Goal: Task Accomplishment & Management: Manage account settings

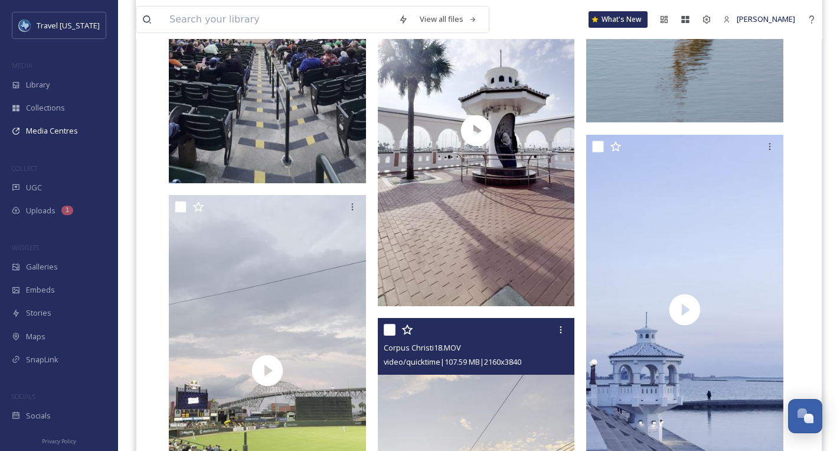
scroll to position [3425, 0]
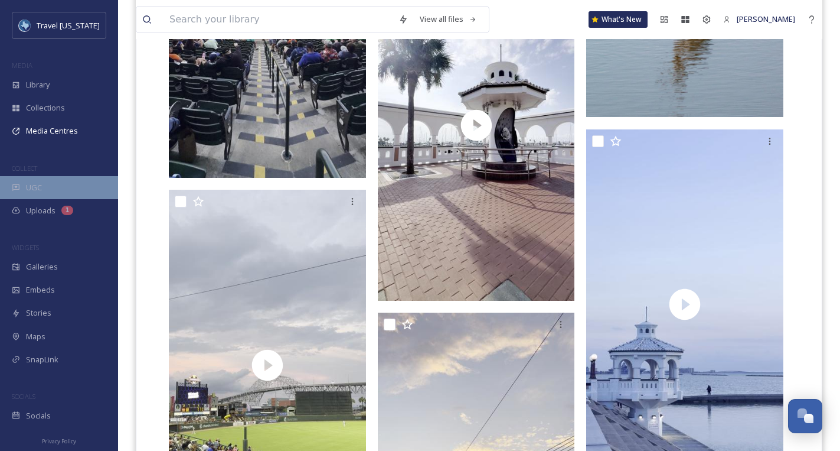
click at [33, 184] on span "UGC" at bounding box center [34, 187] width 16 height 11
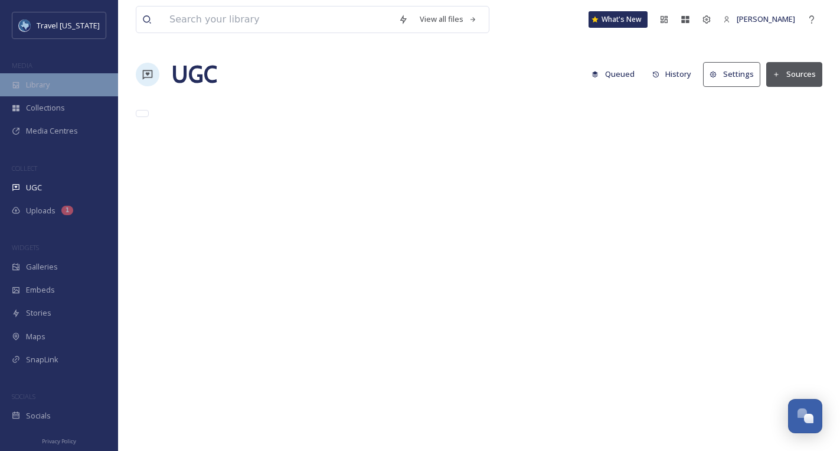
click at [50, 94] on div "Library" at bounding box center [59, 84] width 118 height 23
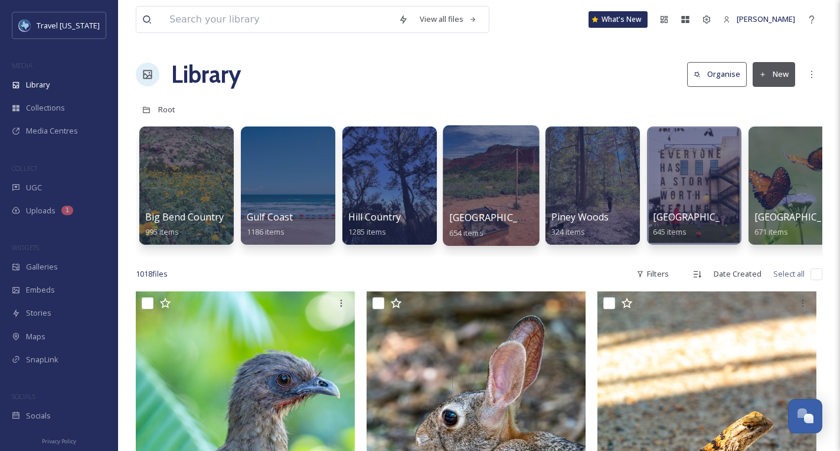
click at [491, 170] on div at bounding box center [491, 185] width 96 height 120
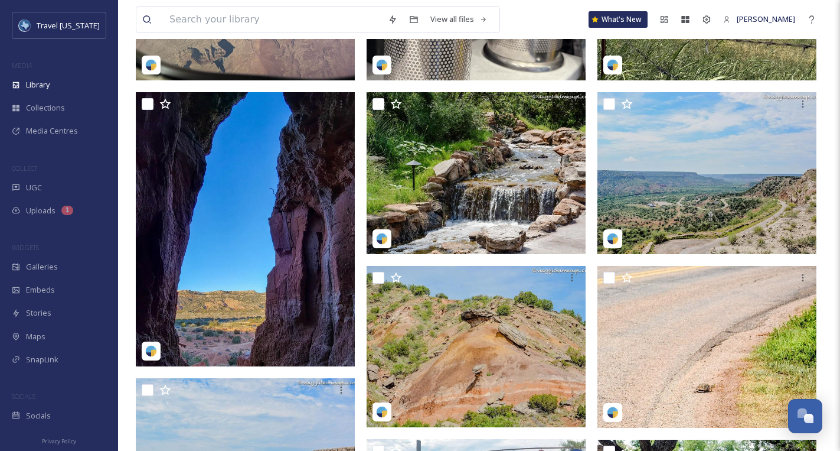
scroll to position [1452, 0]
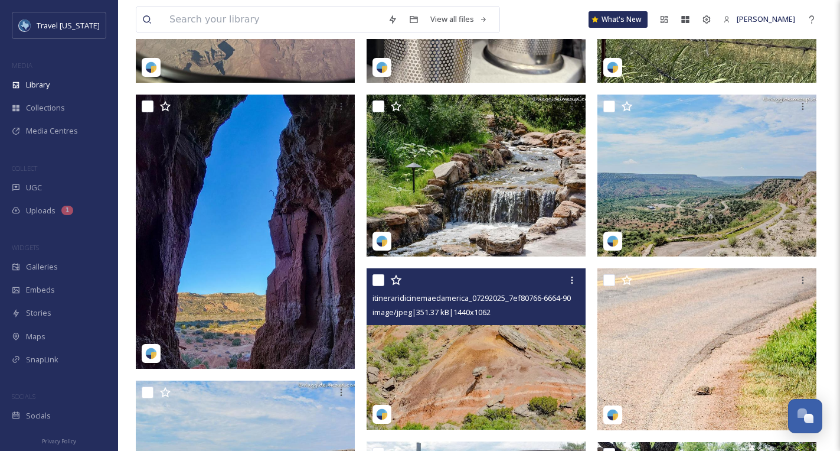
click at [518, 334] on img at bounding box center [476, 348] width 219 height 161
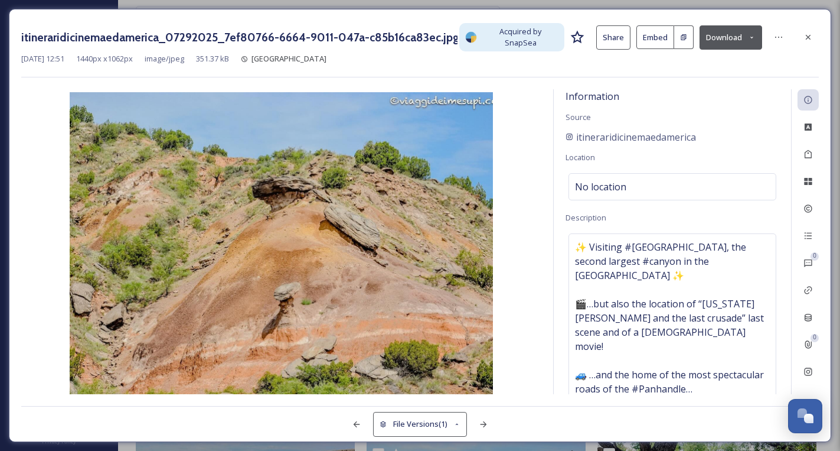
drag, startPoint x: 811, startPoint y: 34, endPoint x: 813, endPoint y: 51, distance: 16.6
click at [812, 34] on icon at bounding box center [808, 36] width 9 height 9
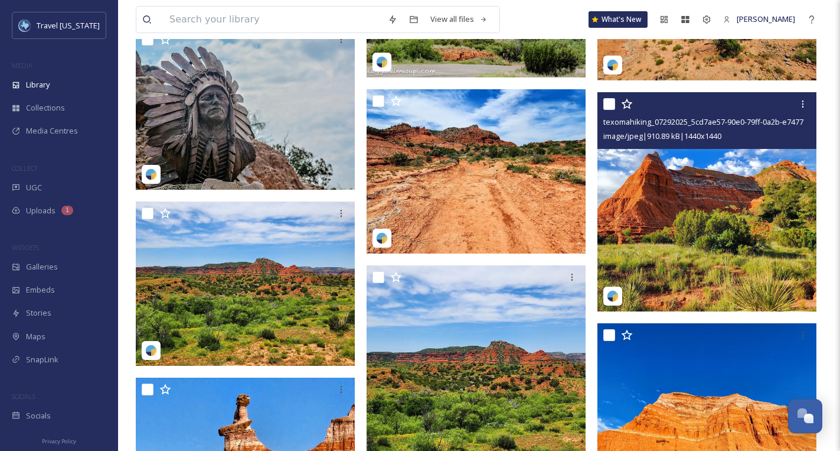
scroll to position [2150, 0]
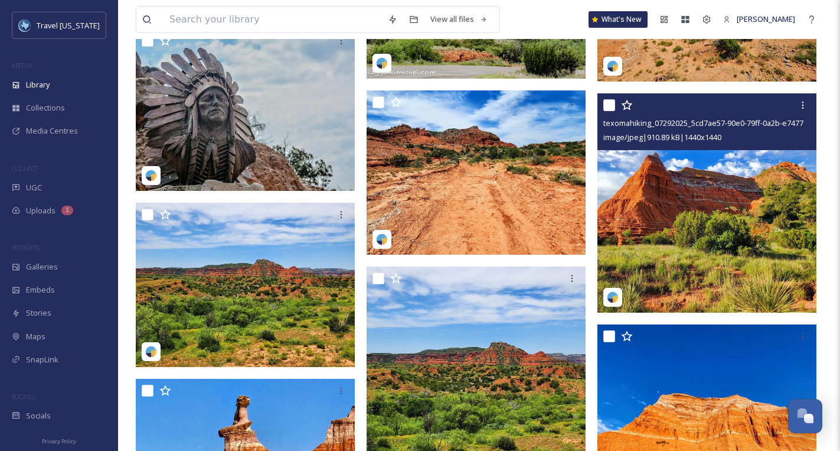
click at [696, 166] on img at bounding box center [707, 202] width 219 height 219
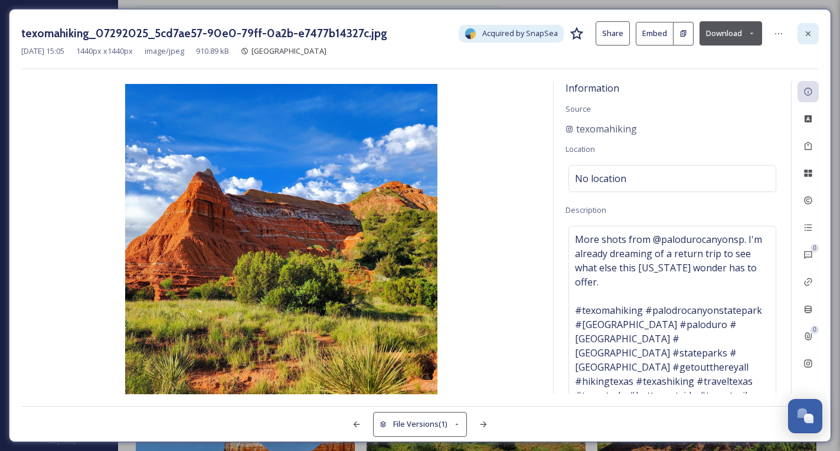
click at [806, 33] on icon at bounding box center [808, 33] width 9 height 9
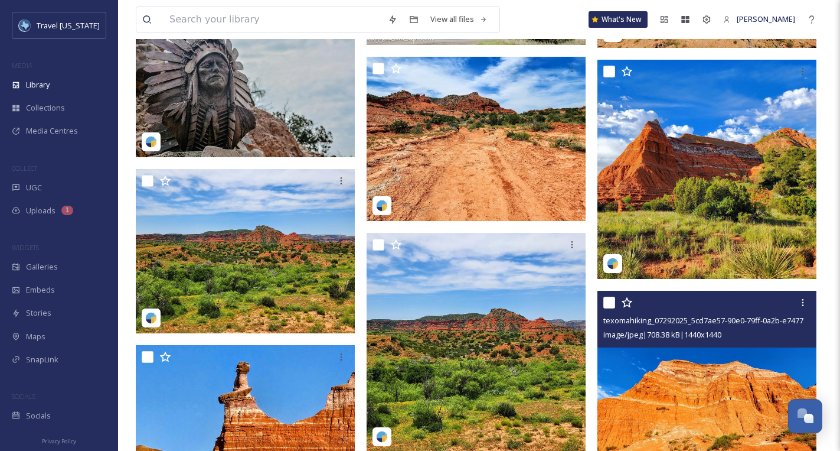
scroll to position [2183, 0]
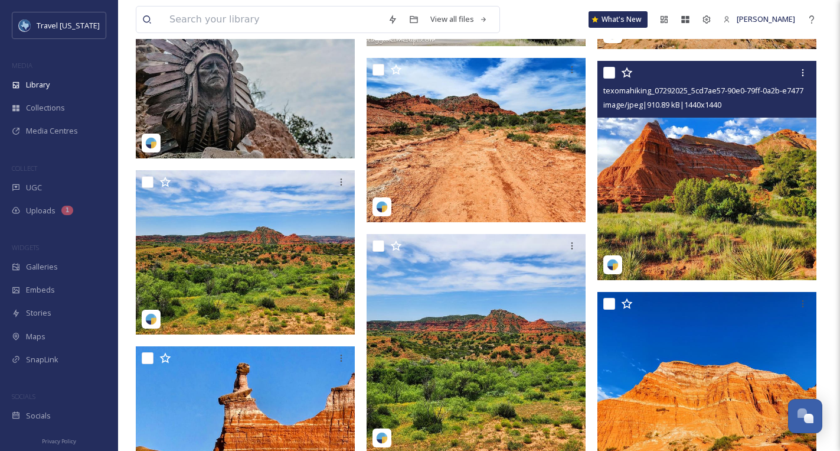
click at [702, 144] on img at bounding box center [707, 170] width 219 height 219
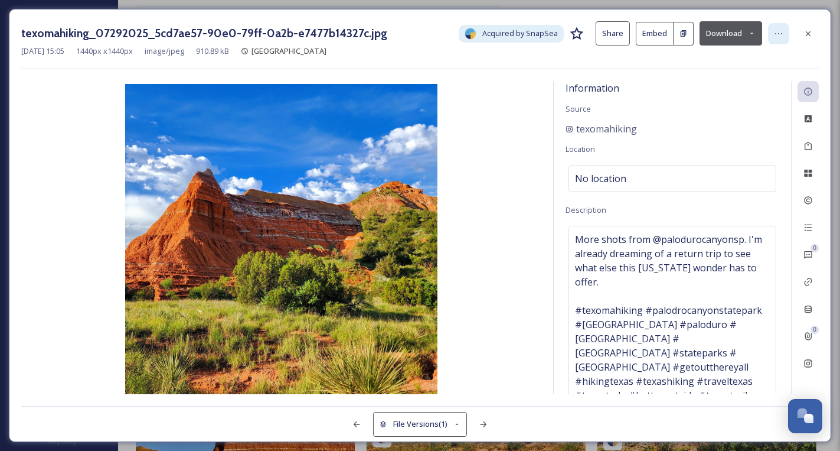
click at [783, 35] on icon at bounding box center [778, 33] width 9 height 9
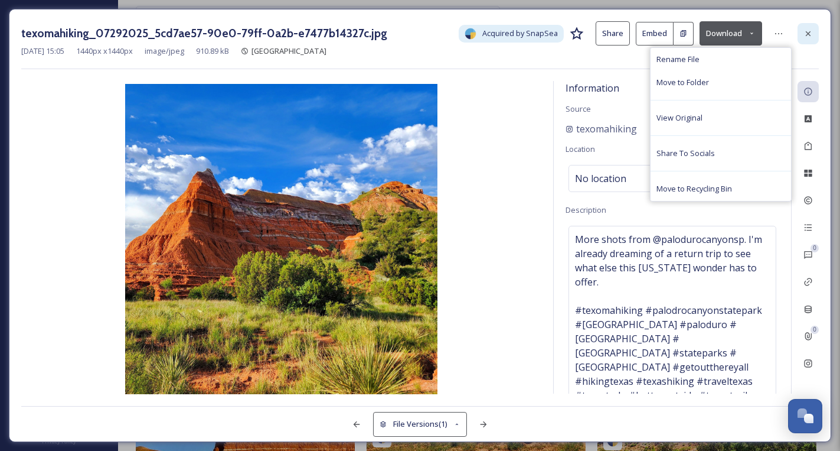
click at [806, 27] on div at bounding box center [808, 33] width 21 height 21
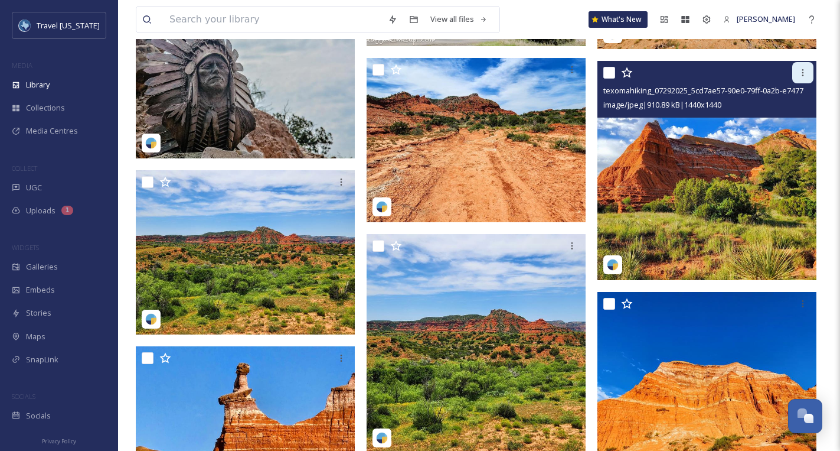
click at [804, 74] on icon at bounding box center [802, 72] width 9 height 9
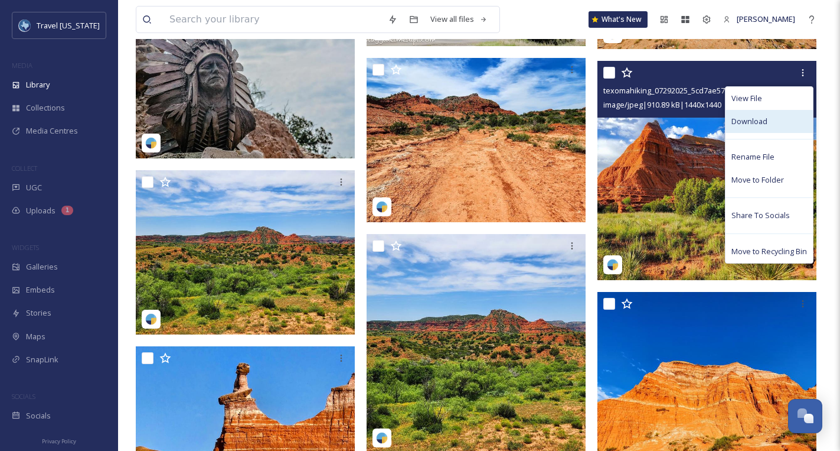
click at [744, 117] on span "Download" at bounding box center [750, 121] width 36 height 11
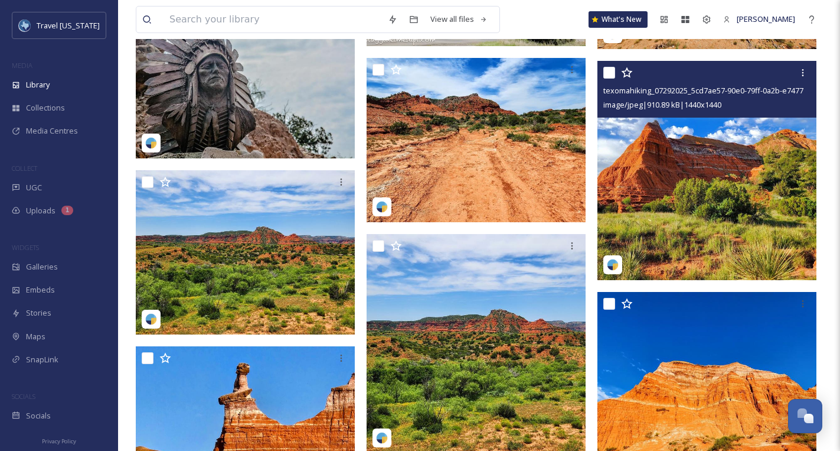
click at [676, 159] on img at bounding box center [707, 170] width 219 height 219
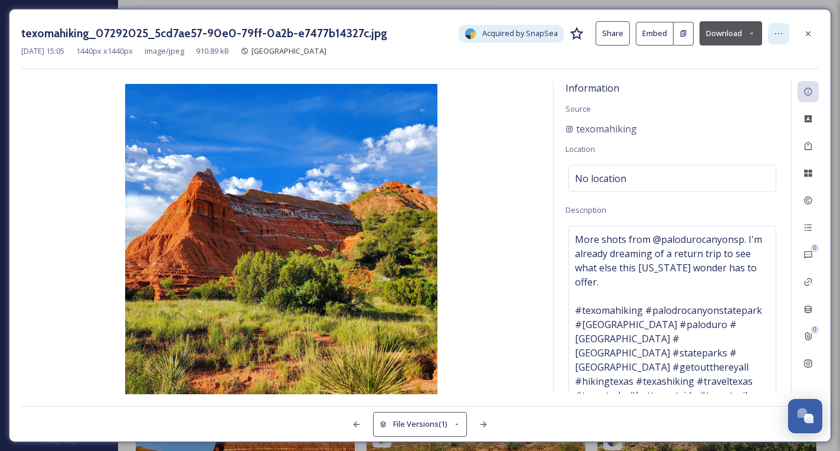
click at [773, 36] on div at bounding box center [778, 33] width 21 height 21
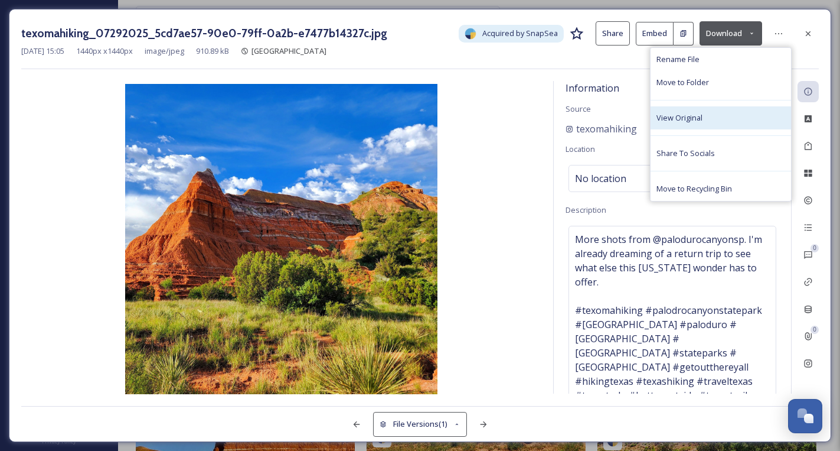
click at [705, 110] on div "View Original" at bounding box center [721, 117] width 141 height 23
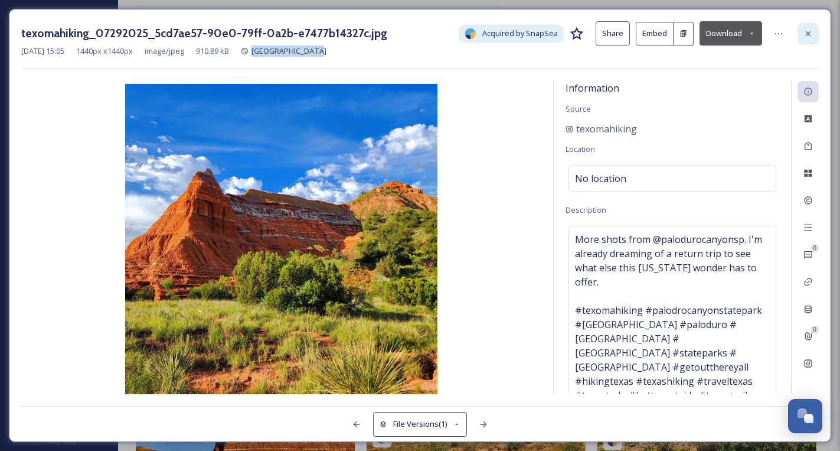
click at [802, 40] on div "texomahiking_07292025_5cd7ae57-90e0-79ff-0a2b-e7477b14327c.jpg Acquired by Snap…" at bounding box center [420, 45] width 798 height 48
drag, startPoint x: 810, startPoint y: 37, endPoint x: 803, endPoint y: 42, distance: 9.3
click at [810, 37] on icon at bounding box center [808, 33] width 9 height 9
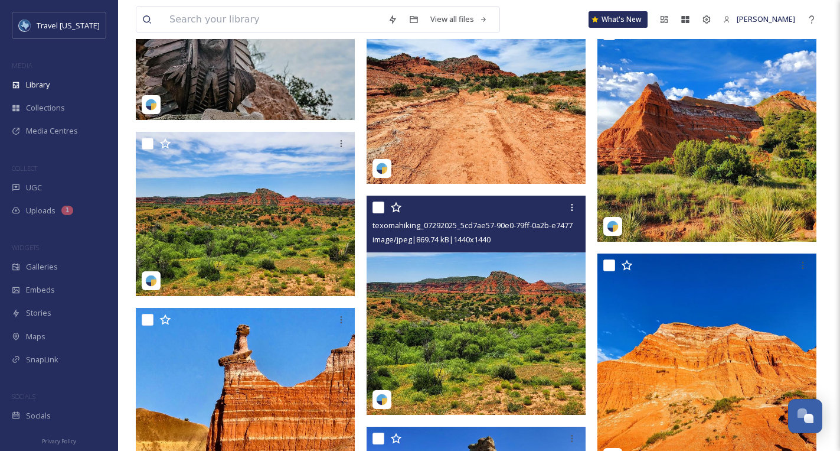
scroll to position [2288, 0]
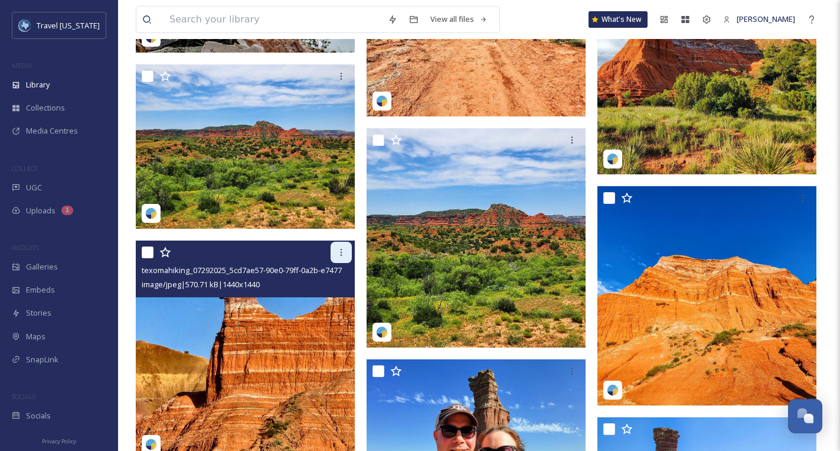
click at [338, 252] on icon at bounding box center [341, 251] width 9 height 9
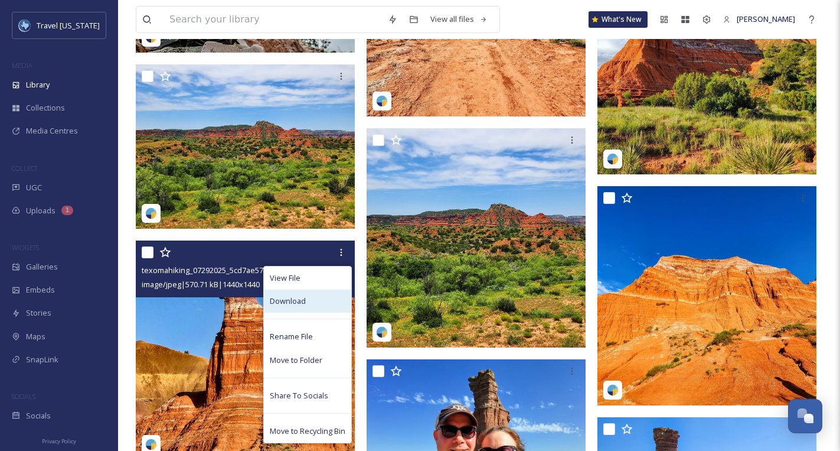
click at [305, 296] on div "Download" at bounding box center [307, 300] width 87 height 23
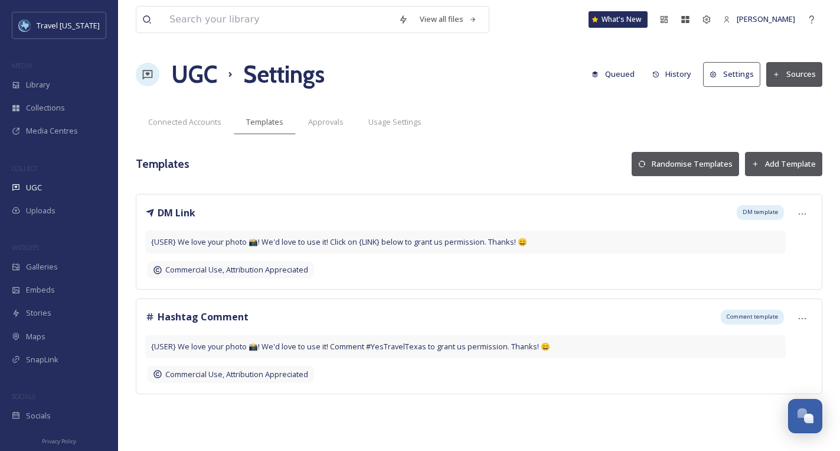
click at [765, 162] on button "Add Template" at bounding box center [783, 164] width 77 height 24
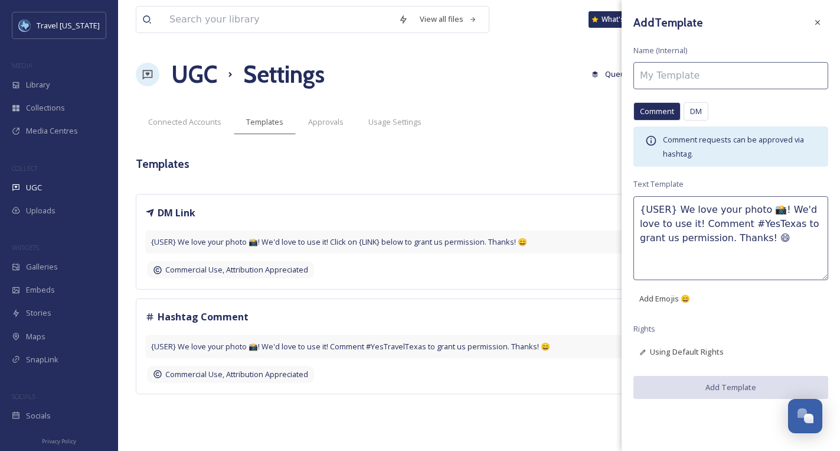
click at [692, 71] on input at bounding box center [731, 75] width 195 height 27
click at [720, 43] on div "Add Template Name (Internal) Comment DM Comment DM Comment requests can be appr…" at bounding box center [731, 205] width 219 height 410
click at [712, 76] on input at bounding box center [731, 75] width 195 height 27
click at [735, 228] on textarea "{USER} We love your photo 📸! We'd love to use it! Comment #YesTexas to grant us…" at bounding box center [731, 238] width 195 height 84
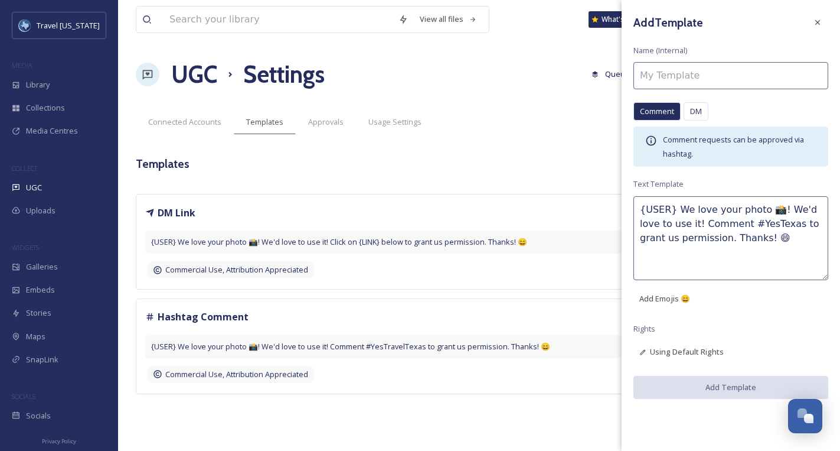
click at [735, 228] on textarea "{USER} We love your photo 📸! We'd love to use it! Comment #YesTexas to grant us…" at bounding box center [731, 238] width 195 height 84
paste textarea "Hey there! This photo is amazing and we would love to use it for our media effo…"
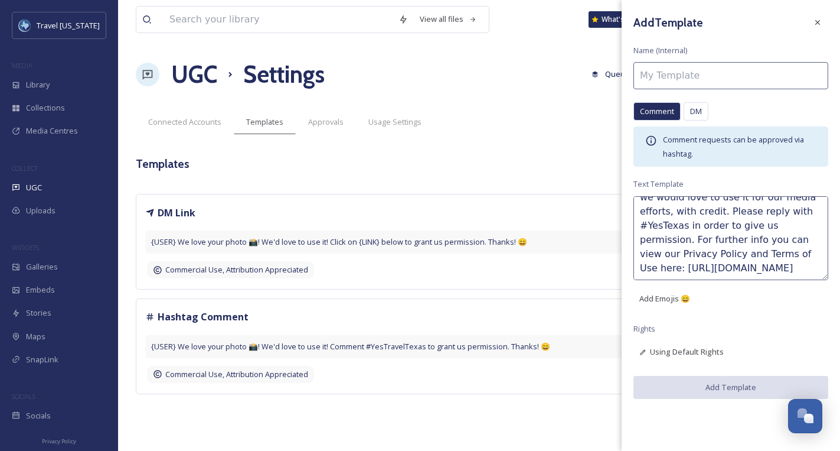
scroll to position [43, 0]
type textarea "Hey there! This photo is amazing and we would love to use it for our media effo…"
click at [670, 74] on input at bounding box center [731, 75] width 195 height 27
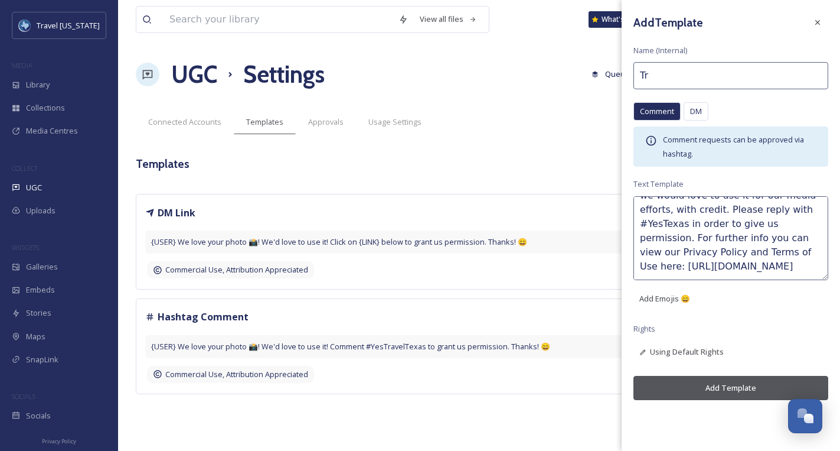
type input "T"
type input "# Hashtag Comment 1"
click at [749, 387] on button "Add Template" at bounding box center [731, 388] width 195 height 24
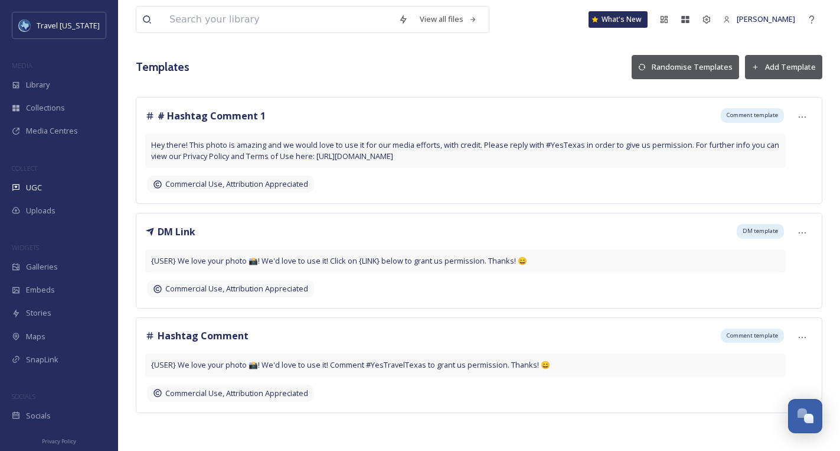
scroll to position [90, 0]
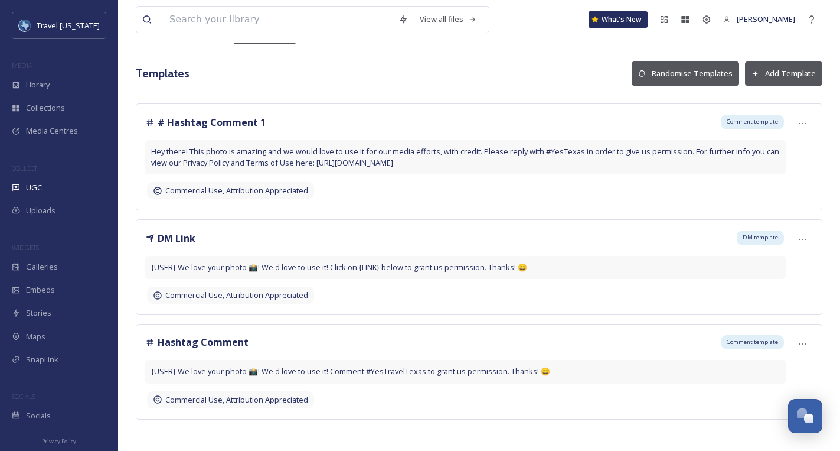
click at [781, 74] on button "Add Template" at bounding box center [783, 73] width 77 height 24
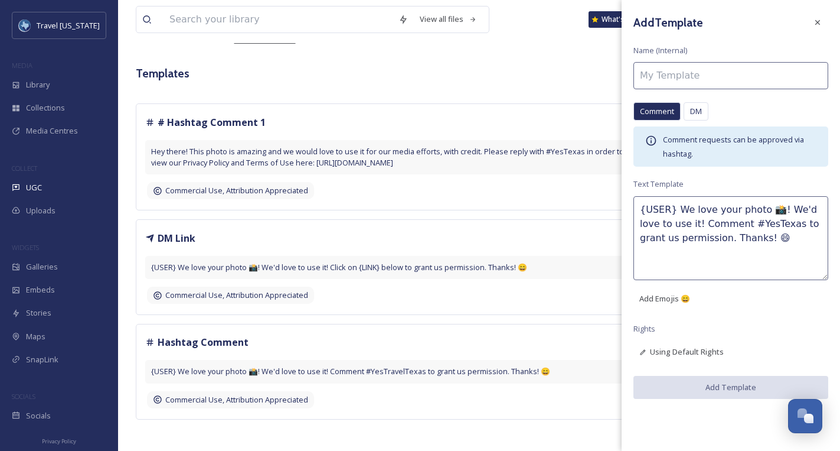
drag, startPoint x: 734, startPoint y: 238, endPoint x: 621, endPoint y: 203, distance: 118.8
click at [621, 203] on div "View all files What's New [PERSON_NAME] UGC Settings Queued History Settings So…" at bounding box center [479, 184] width 722 height 548
paste textarea "Hey there! This photo is amazing and we would love to use in our promotional ef…"
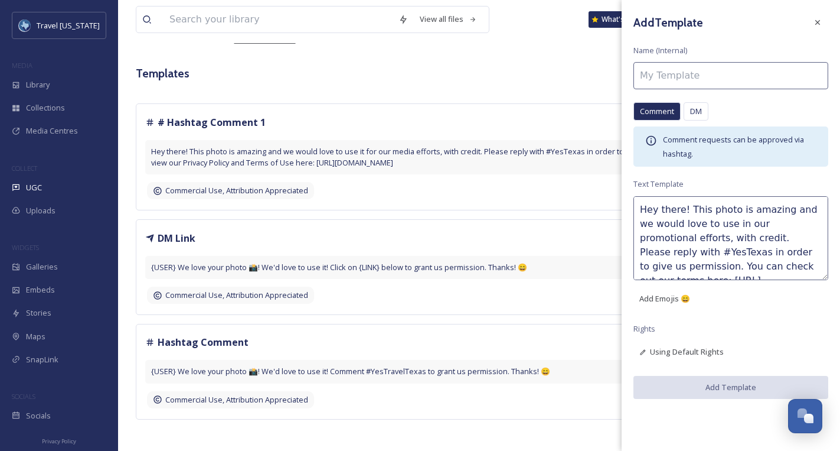
scroll to position [28, 0]
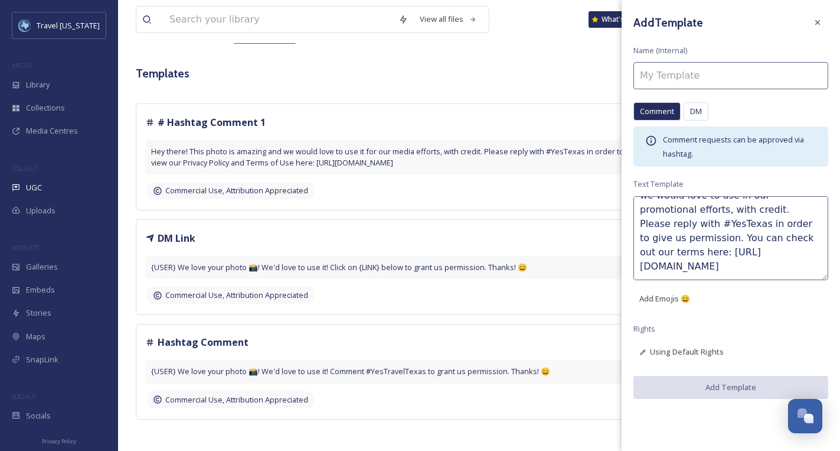
type textarea "Hey there! This photo is amazing and we would love to use in our promotional ef…"
click at [690, 77] on input at bounding box center [731, 75] width 195 height 27
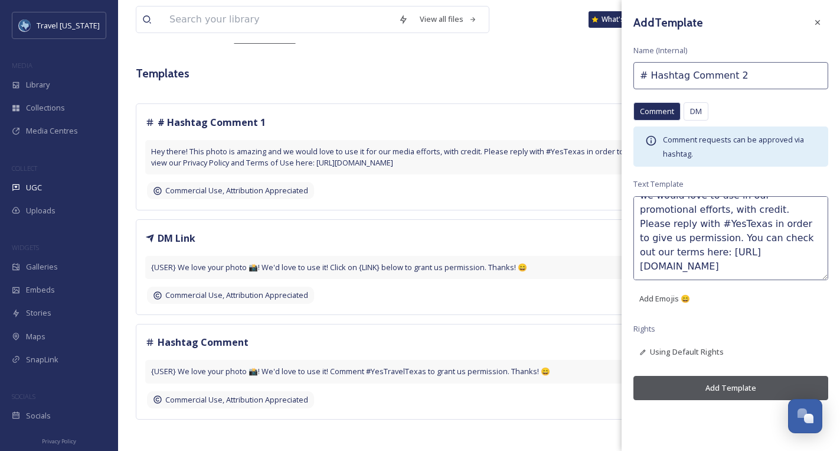
scroll to position [97, 0]
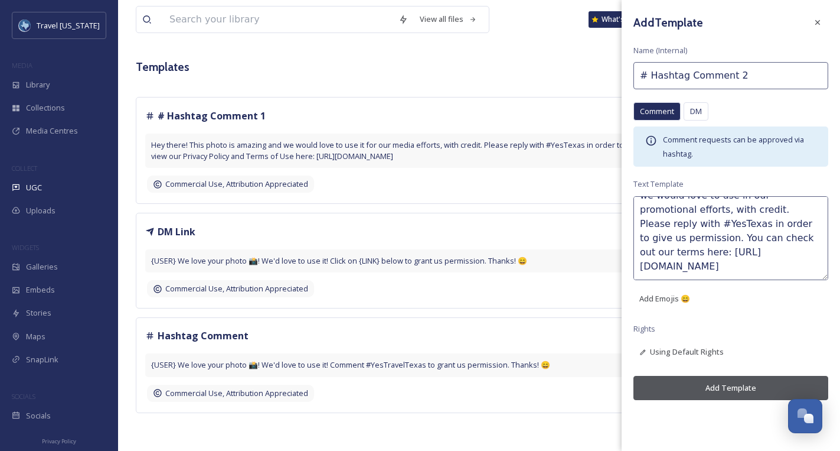
type input "# Hashtag Comment 2"
click at [732, 385] on button "Add Template" at bounding box center [731, 388] width 195 height 24
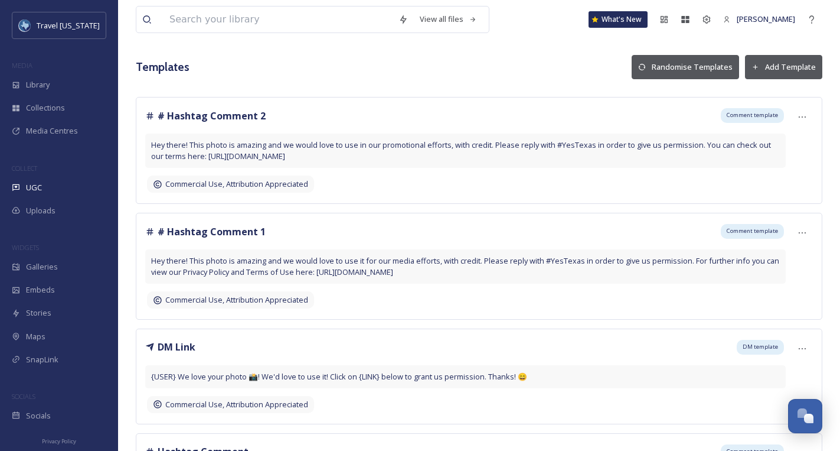
click at [774, 69] on button "Add Template" at bounding box center [783, 67] width 77 height 24
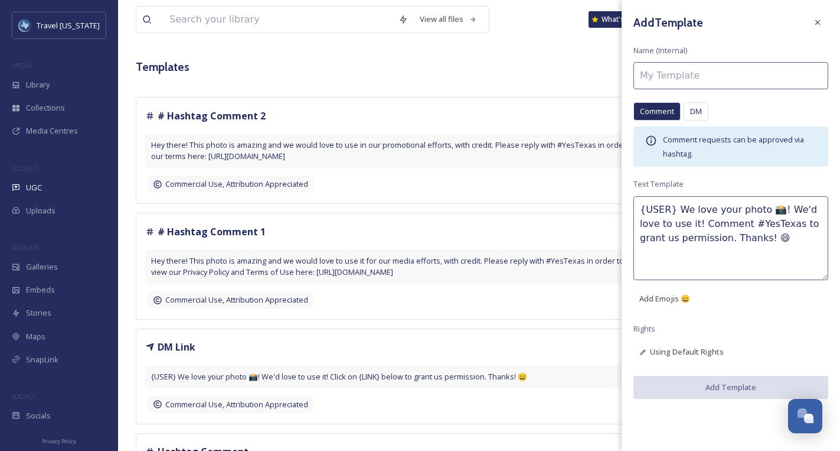
click at [671, 75] on input at bounding box center [731, 75] width 195 height 27
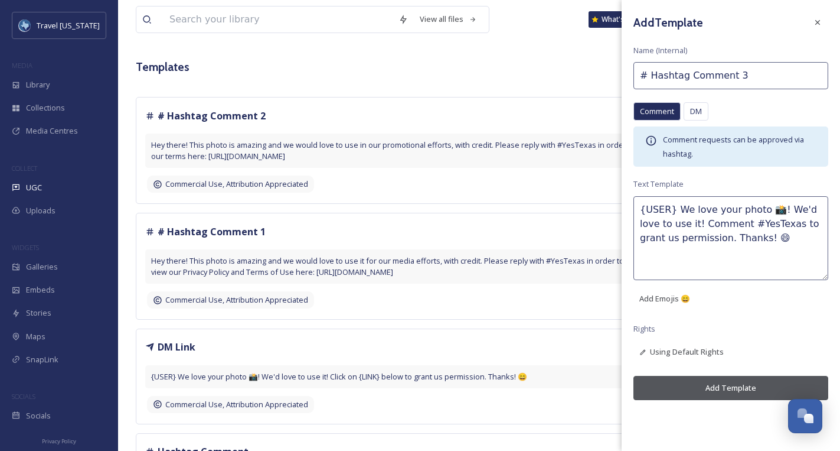
type input "# Hashtag Comment 3"
click at [754, 239] on textarea "{USER} We love your photo 📸! We'd love to use it! Comment #YesTexas to grant us…" at bounding box center [731, 238] width 195 height 84
click at [713, 240] on textarea "{USER} We love your photo 📸! We'd love to use it! Comment #YesTexas to grant us…" at bounding box center [731, 238] width 195 height 84
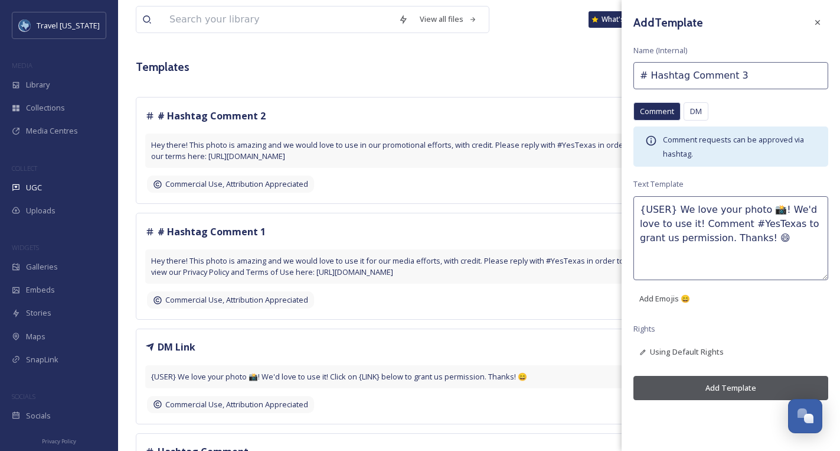
click at [713, 240] on textarea "{USER} We love your photo 📸! We'd love to use it! Comment #YesTexas to grant us…" at bounding box center [731, 238] width 195 height 84
paste textarea "Great shot! We would love to use it for our media efforts. Please reply with #Y…"
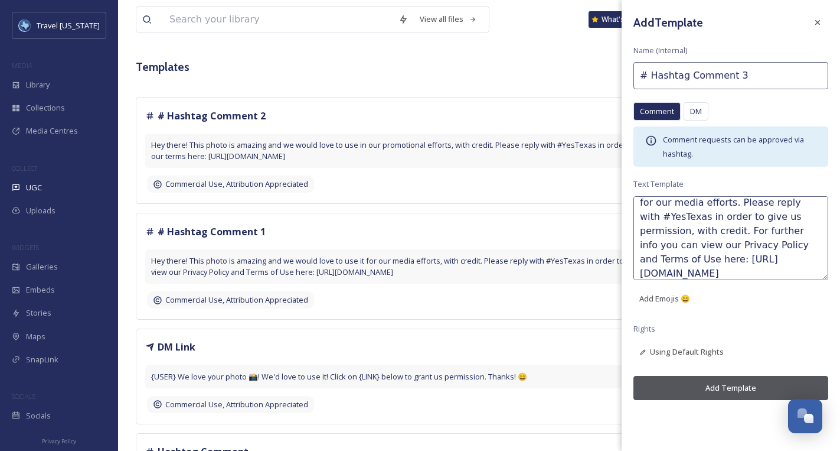
scroll to position [0, 0]
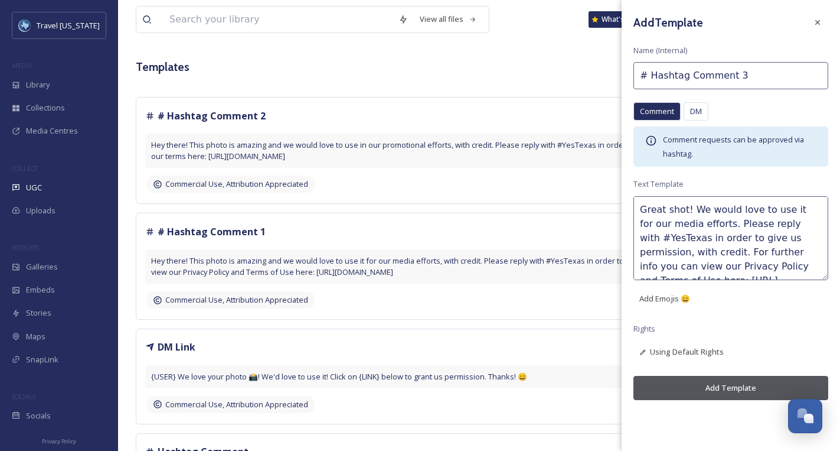
type textarea "Great shot! We would love to use it for our media efforts. Please reply with #Y…"
click at [697, 391] on button "Add Template" at bounding box center [731, 388] width 195 height 24
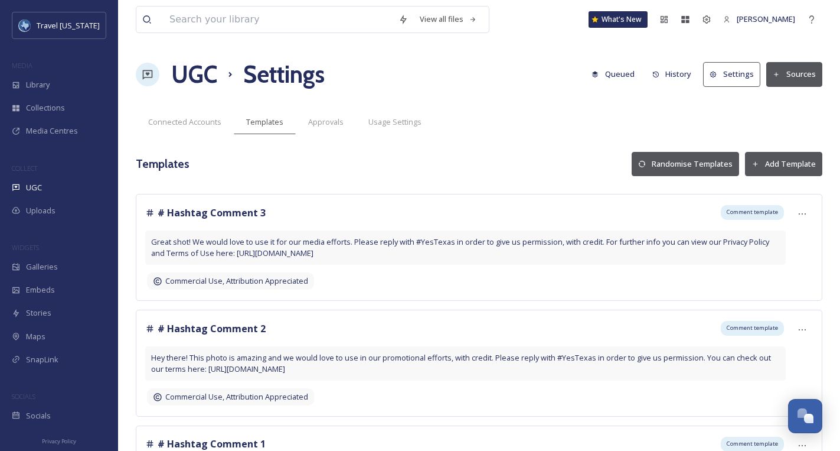
click at [772, 161] on button "Add Template" at bounding box center [783, 164] width 77 height 24
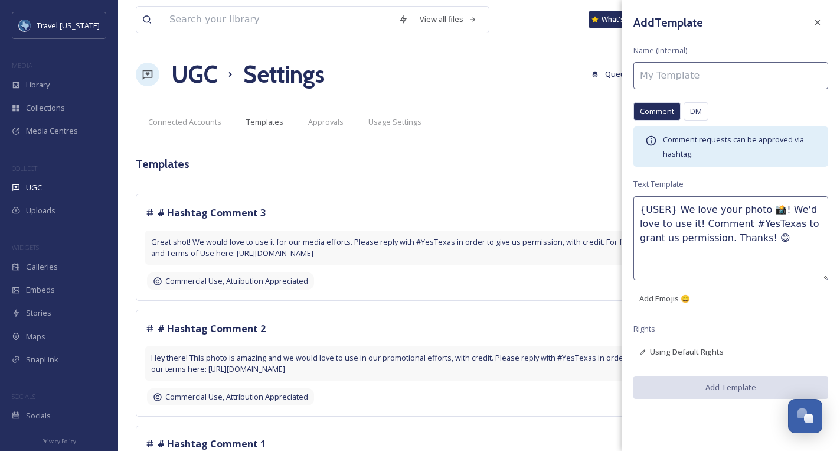
click at [723, 228] on textarea "{USER} We love your photo 📸! We'd love to use it! Comment #YesTexas to grant us…" at bounding box center [731, 238] width 195 height 84
paste textarea "Amazing capture! We love this photo and we would love to use in our promotional…"
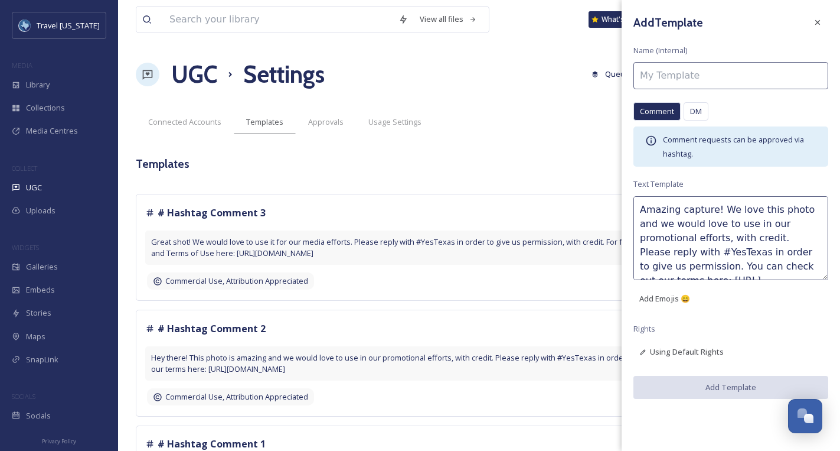
scroll to position [21, 0]
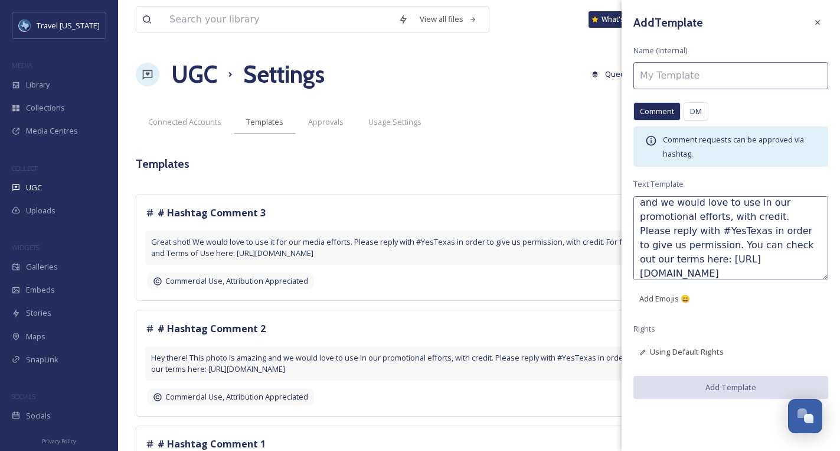
type textarea "Amazing capture! We love this photo and we would love to use in our promotional…"
click at [700, 66] on input at bounding box center [731, 75] width 195 height 27
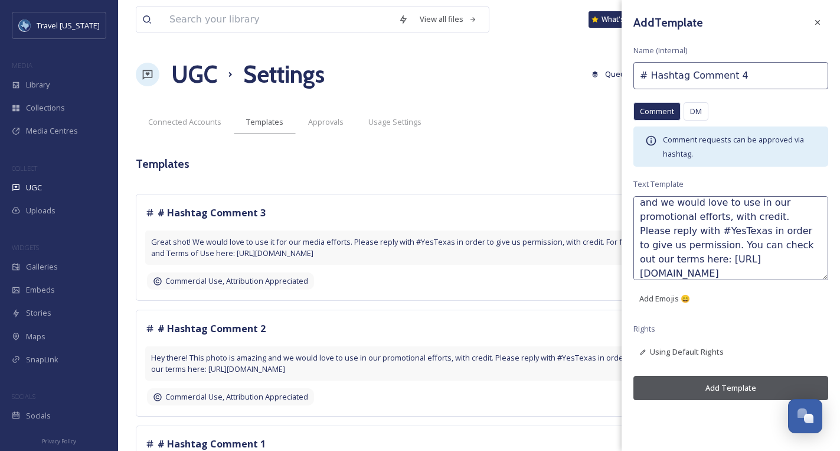
type input "# Hashtag Comment 4"
click at [735, 389] on button "Add Template" at bounding box center [731, 388] width 195 height 24
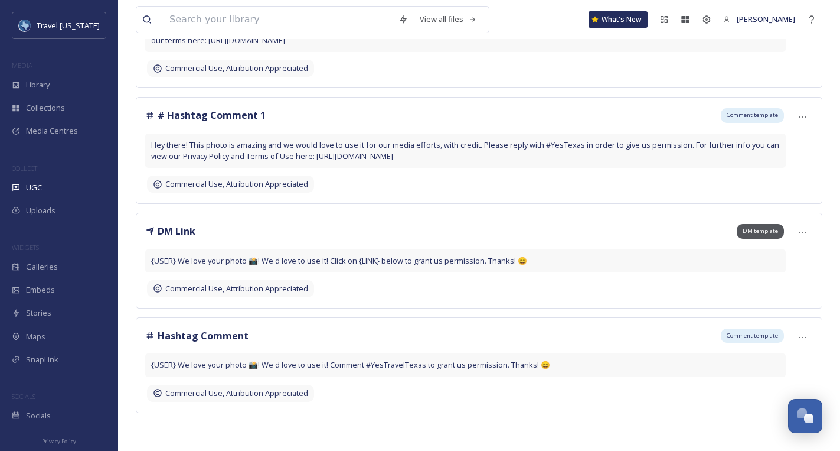
scroll to position [0, 0]
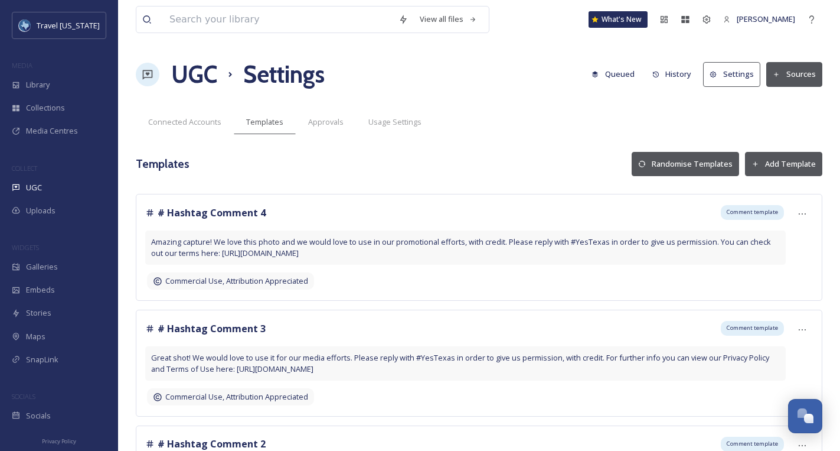
click at [776, 159] on button "Add Template" at bounding box center [783, 164] width 77 height 24
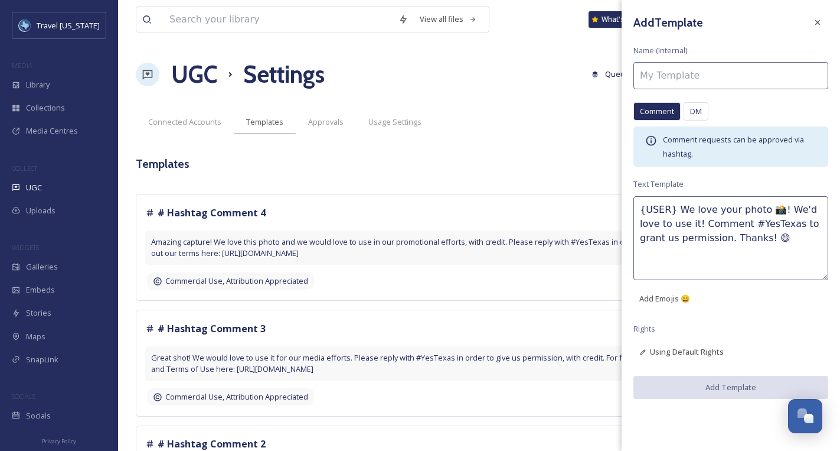
click at [758, 80] on input at bounding box center [731, 75] width 195 height 27
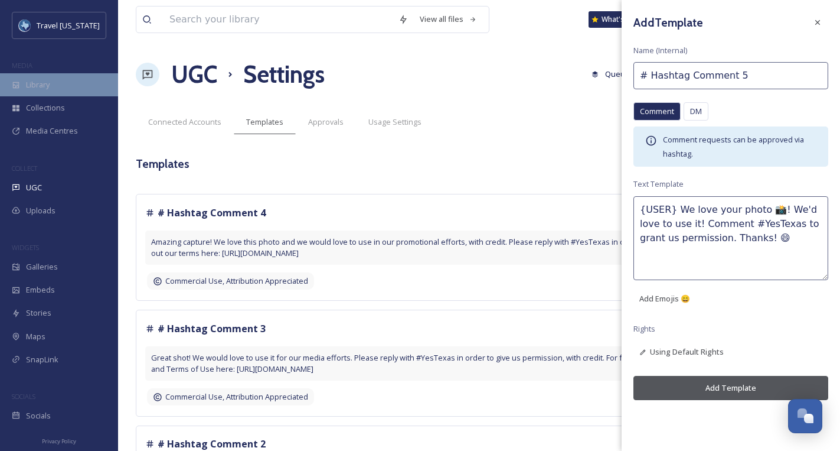
type input "# Hashtag Comment 5"
click at [716, 221] on textarea "{USER} We love your photo 📸! We'd love to use it! Comment #YesTexas to grant us…" at bounding box center [731, 238] width 195 height 84
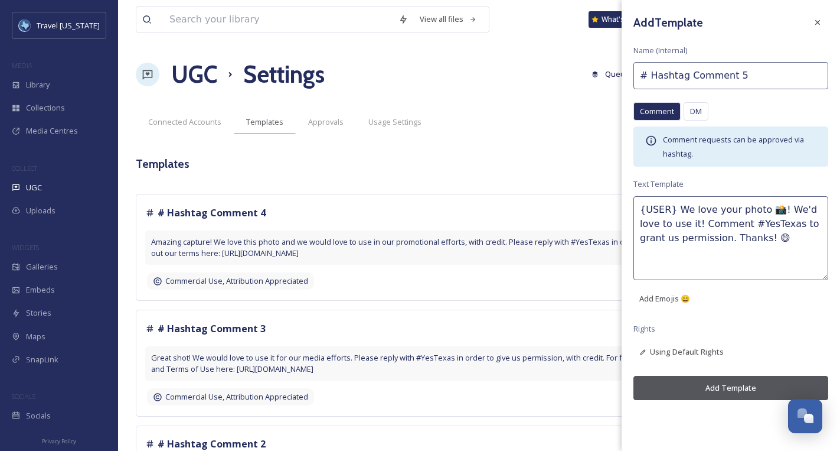
paste textarea "What a shot! Would you allow us to use this photo in our promotional efforts, w…"
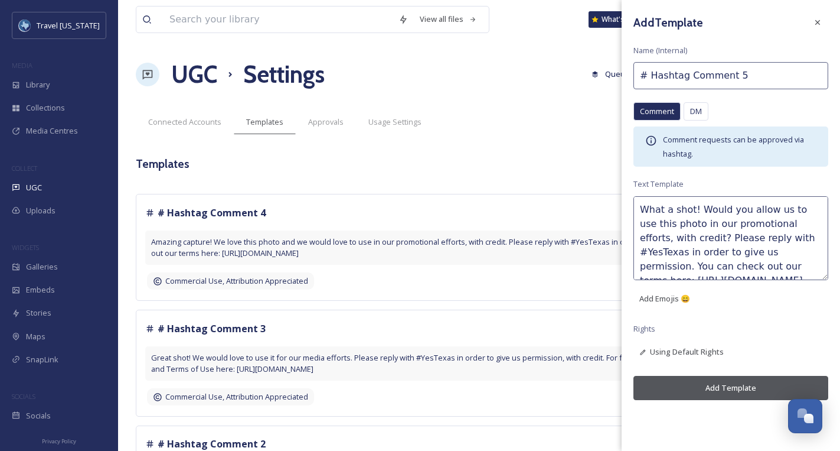
scroll to position [21, 0]
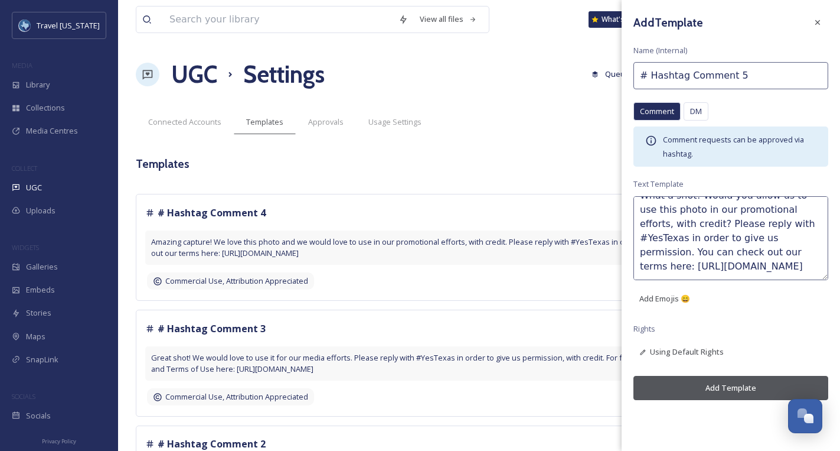
type textarea "What a shot! Would you allow us to use this photo in our promotional efforts, w…"
click at [716, 386] on button "Add Template" at bounding box center [731, 388] width 195 height 24
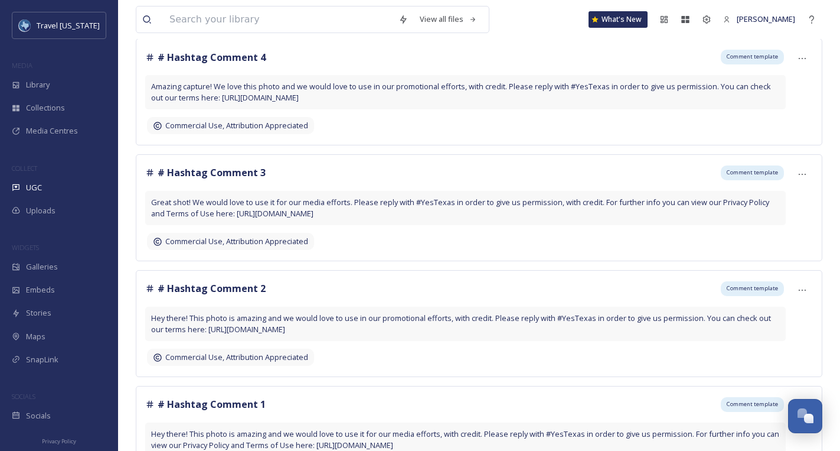
scroll to position [0, 0]
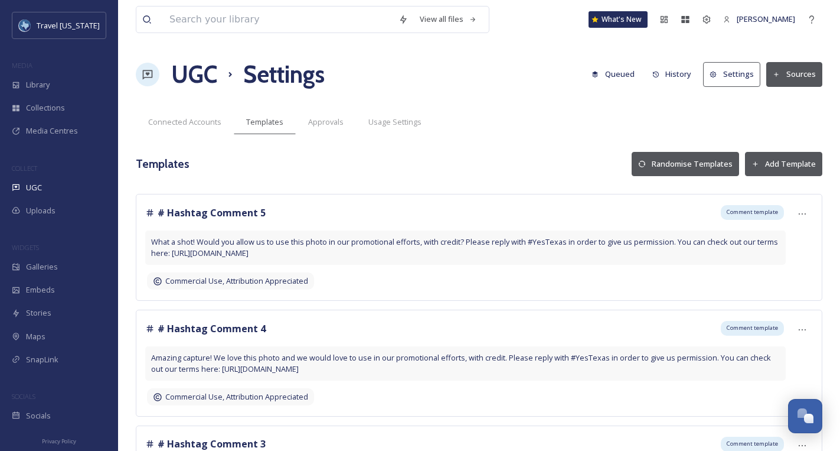
click at [780, 161] on button "Add Template" at bounding box center [783, 164] width 77 height 24
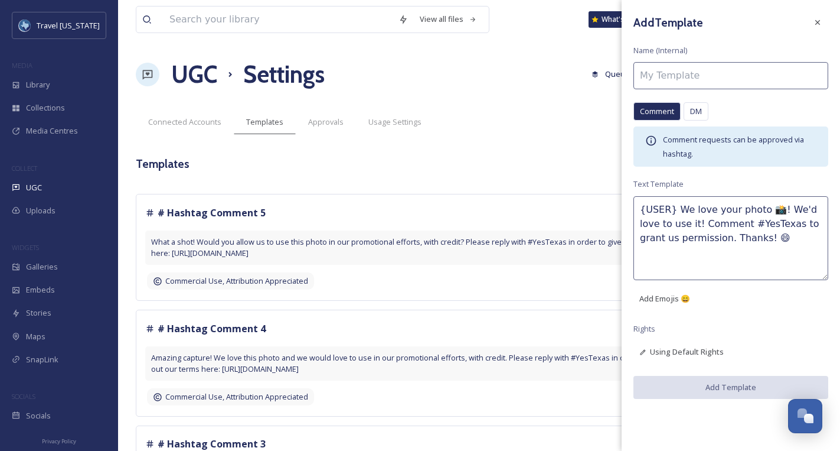
click at [669, 69] on input at bounding box center [731, 75] width 195 height 27
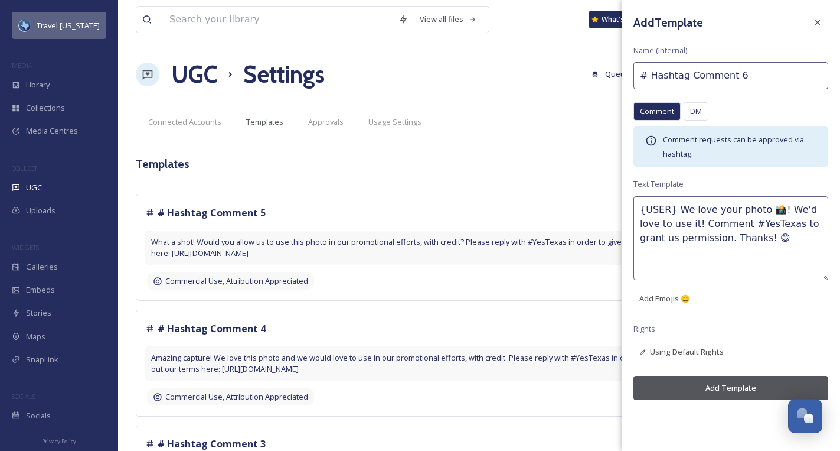
type input "# Hashtag Comment 6"
click at [724, 237] on textarea "{USER} We love your photo 📸! We'd love to use it! Comment #YesTexas to grant us…" at bounding box center [731, 238] width 195 height 84
paste textarea "Brilliant capture! We'd love to feature this photo in our social media content.…"
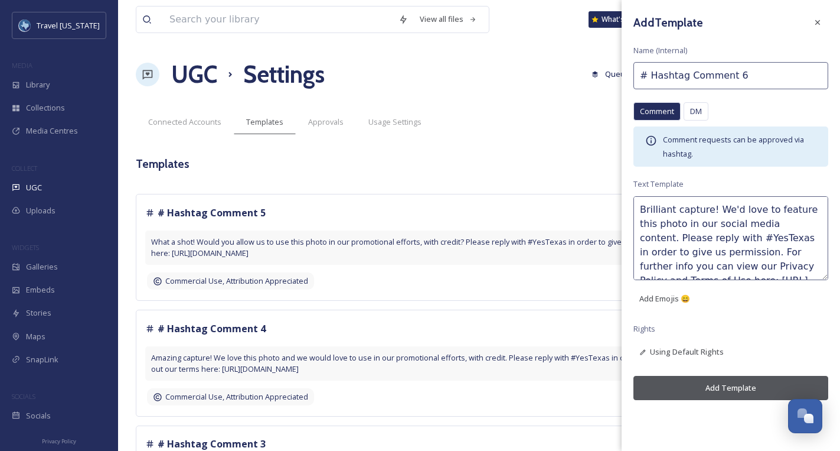
scroll to position [21, 0]
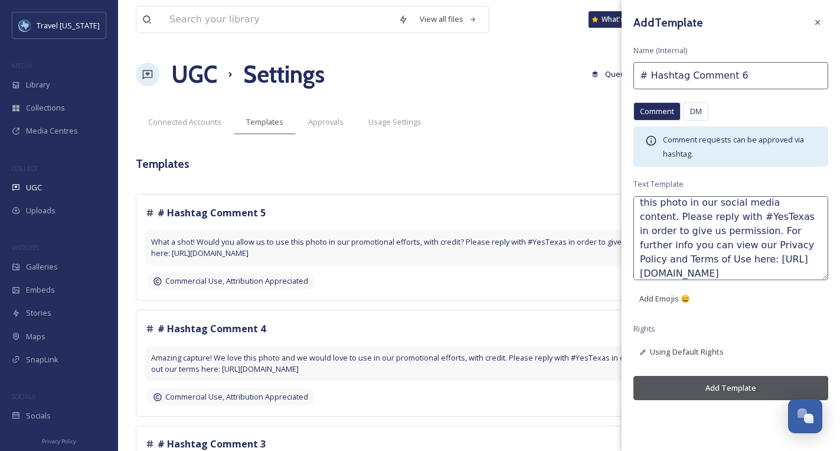
type textarea "Brilliant capture! We'd love to feature this photo in our social media content.…"
click at [712, 389] on button "Add Template" at bounding box center [731, 388] width 195 height 24
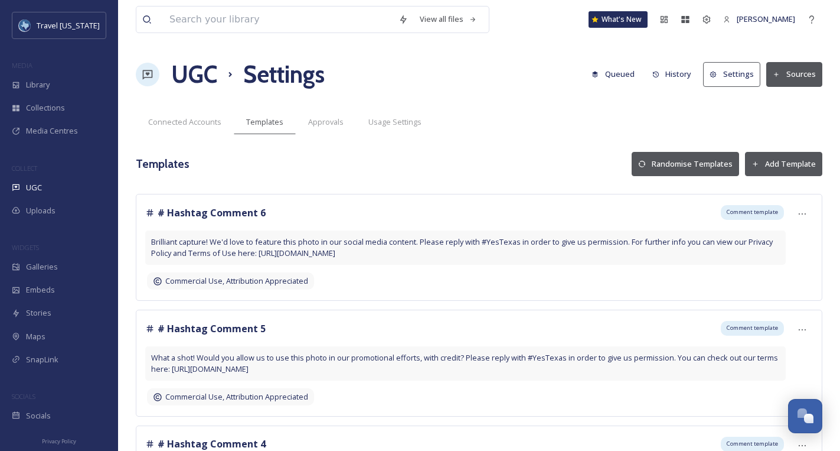
click at [777, 168] on button "Add Template" at bounding box center [783, 164] width 77 height 24
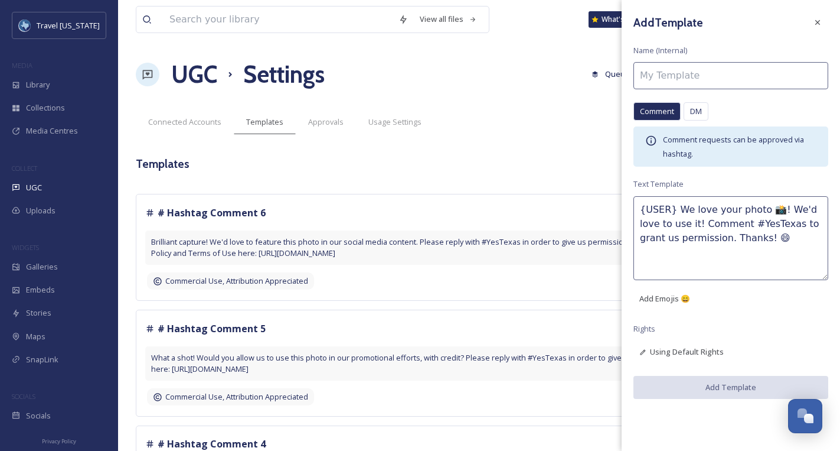
click at [723, 236] on textarea "{USER} We love your photo 📸! We'd love to use it! Comment #YesTexas to grant us…" at bounding box center [731, 238] width 195 height 84
paste textarea "We love this photo! Would you allow us to use it in our promotional content, wi…"
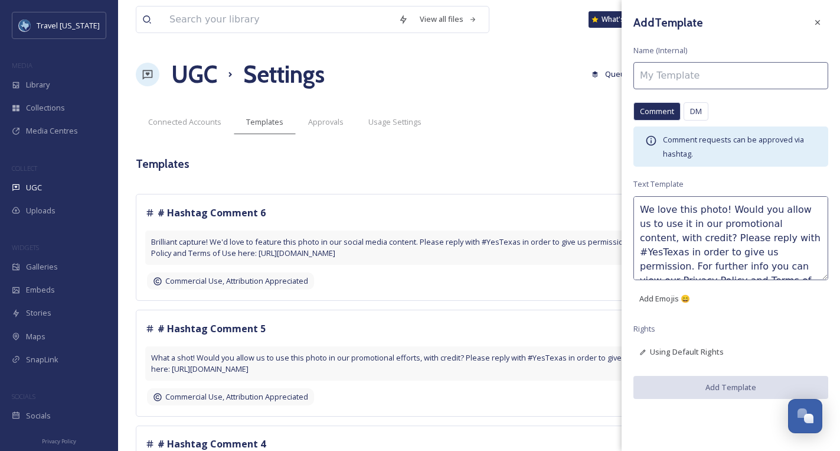
scroll to position [35, 0]
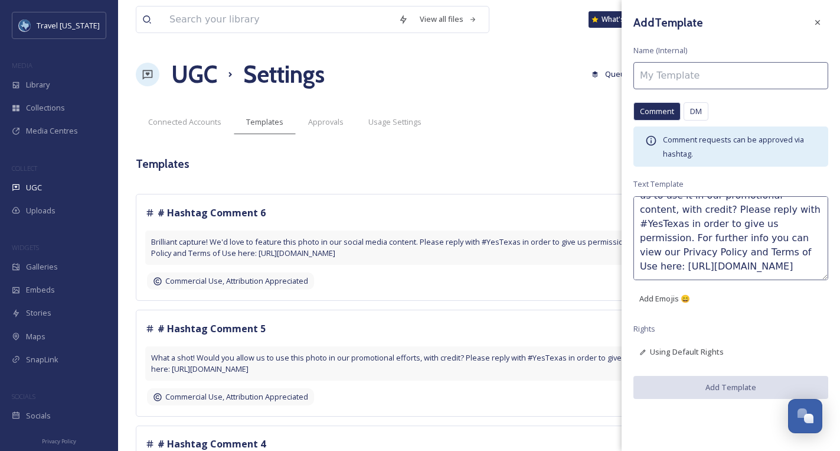
type textarea "We love this photo! Would you allow us to use it in our promotional content, wi…"
click at [718, 73] on input at bounding box center [731, 75] width 195 height 27
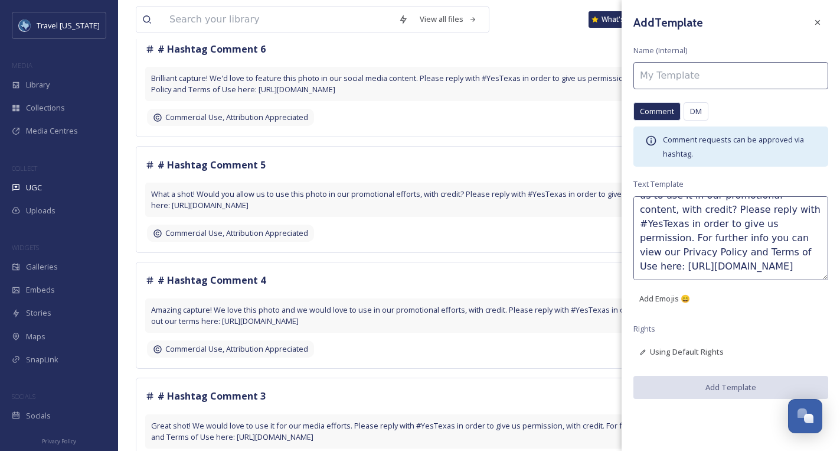
scroll to position [0, 0]
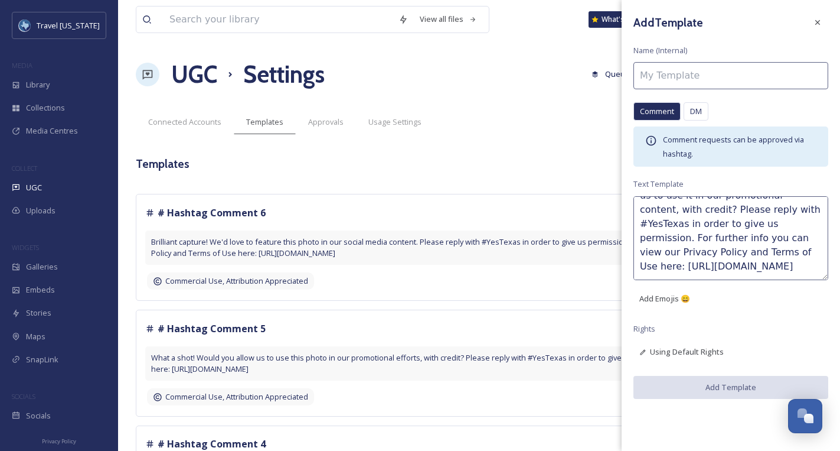
click at [678, 73] on input at bounding box center [731, 75] width 195 height 27
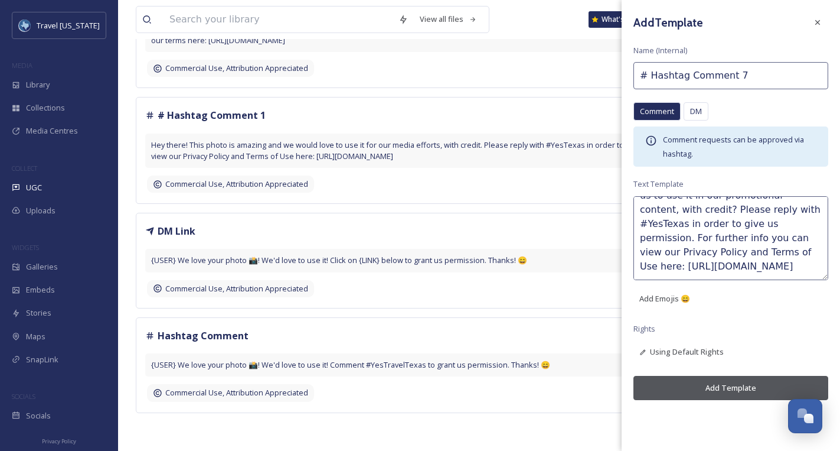
scroll to position [23, 0]
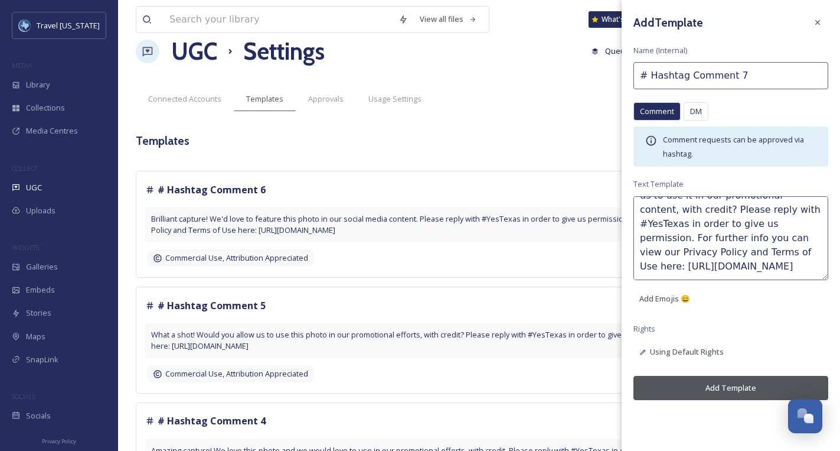
click at [759, 69] on input "# Hashtag Comment 7" at bounding box center [731, 75] width 195 height 27
type input "# Hashtag Comment 7"
click at [703, 388] on button "Add Template" at bounding box center [731, 388] width 195 height 24
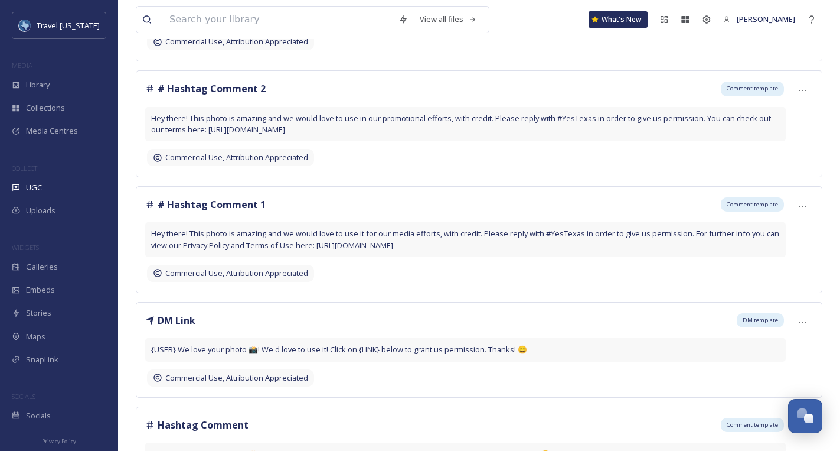
scroll to position [791, 0]
